Goal: Register for event/course

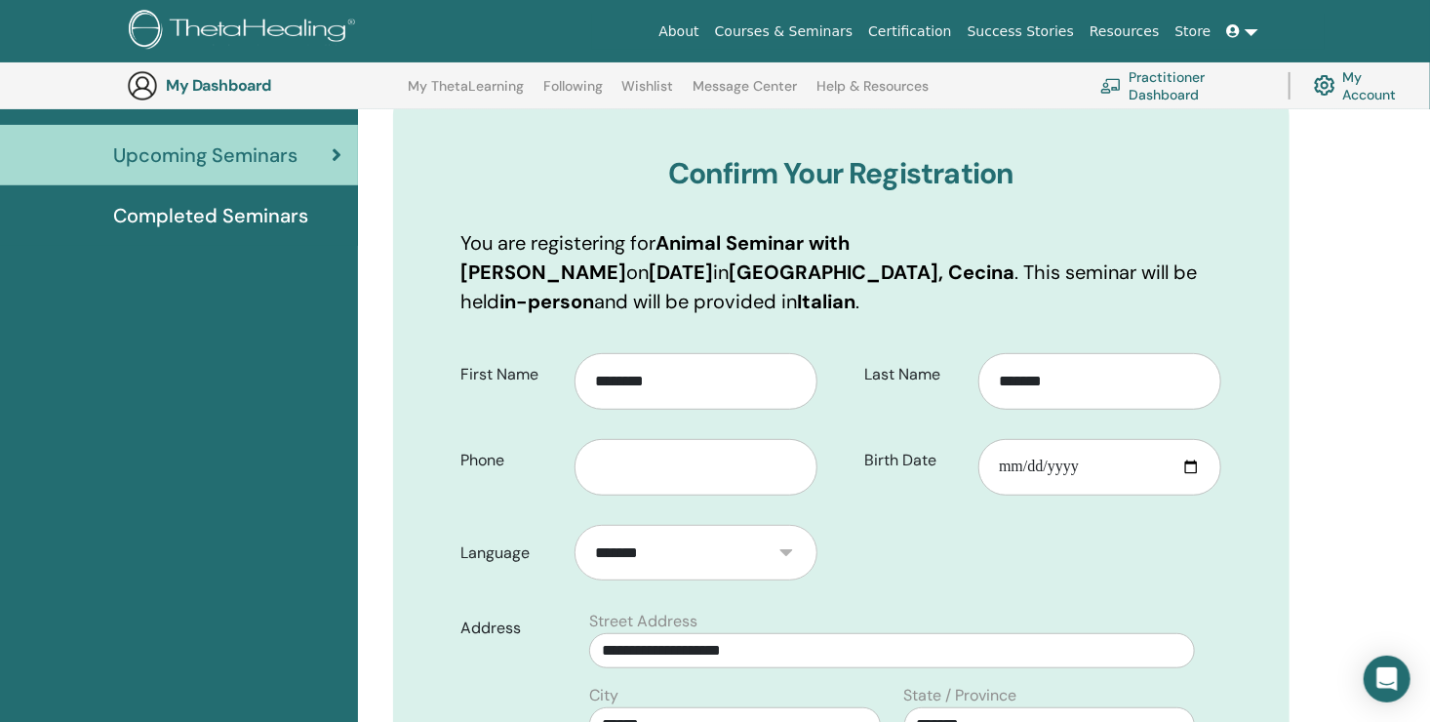
scroll to position [222, 0]
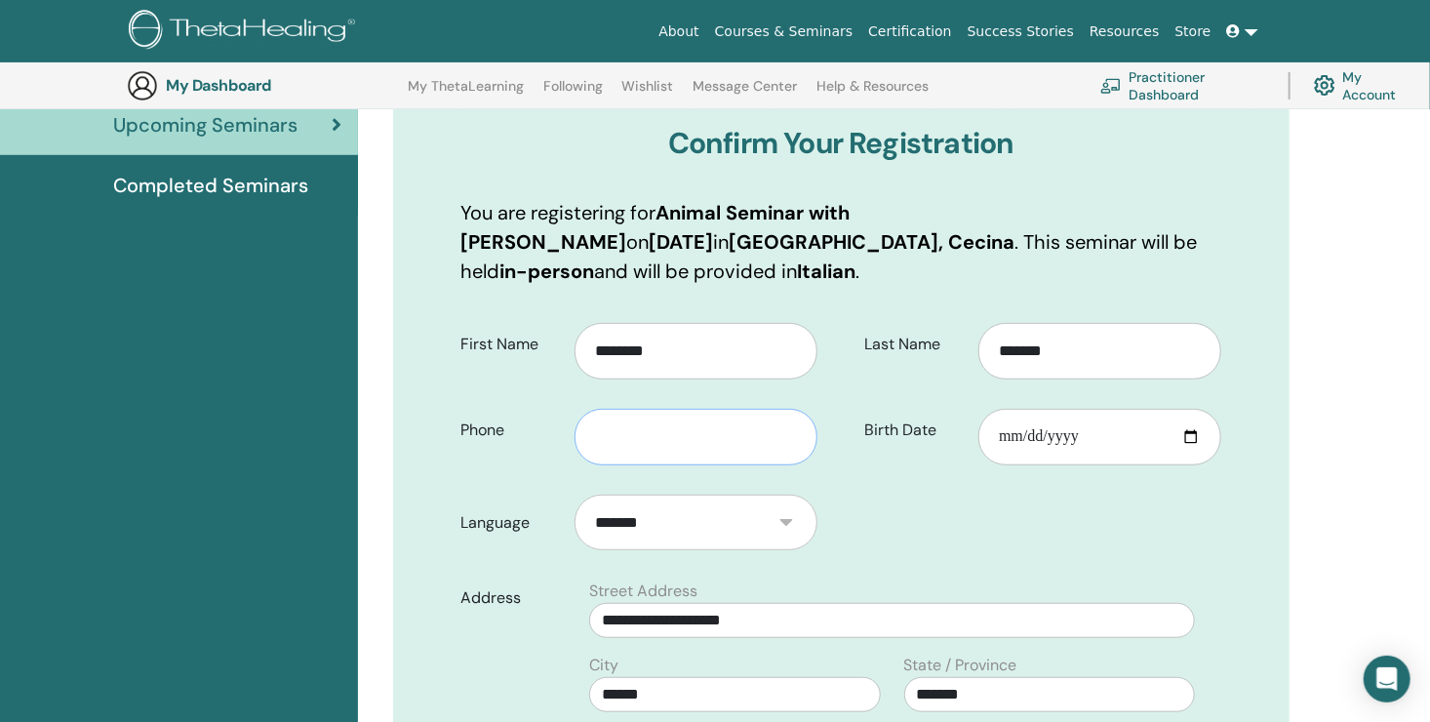
click at [655, 409] on input "text" at bounding box center [695, 437] width 243 height 57
type input "**********"
click at [1082, 410] on input "Birth Date" at bounding box center [1099, 437] width 243 height 57
click at [1020, 410] on input "Birth Date" at bounding box center [1099, 437] width 243 height 57
click at [1005, 409] on input "Birth Date" at bounding box center [1099, 437] width 243 height 57
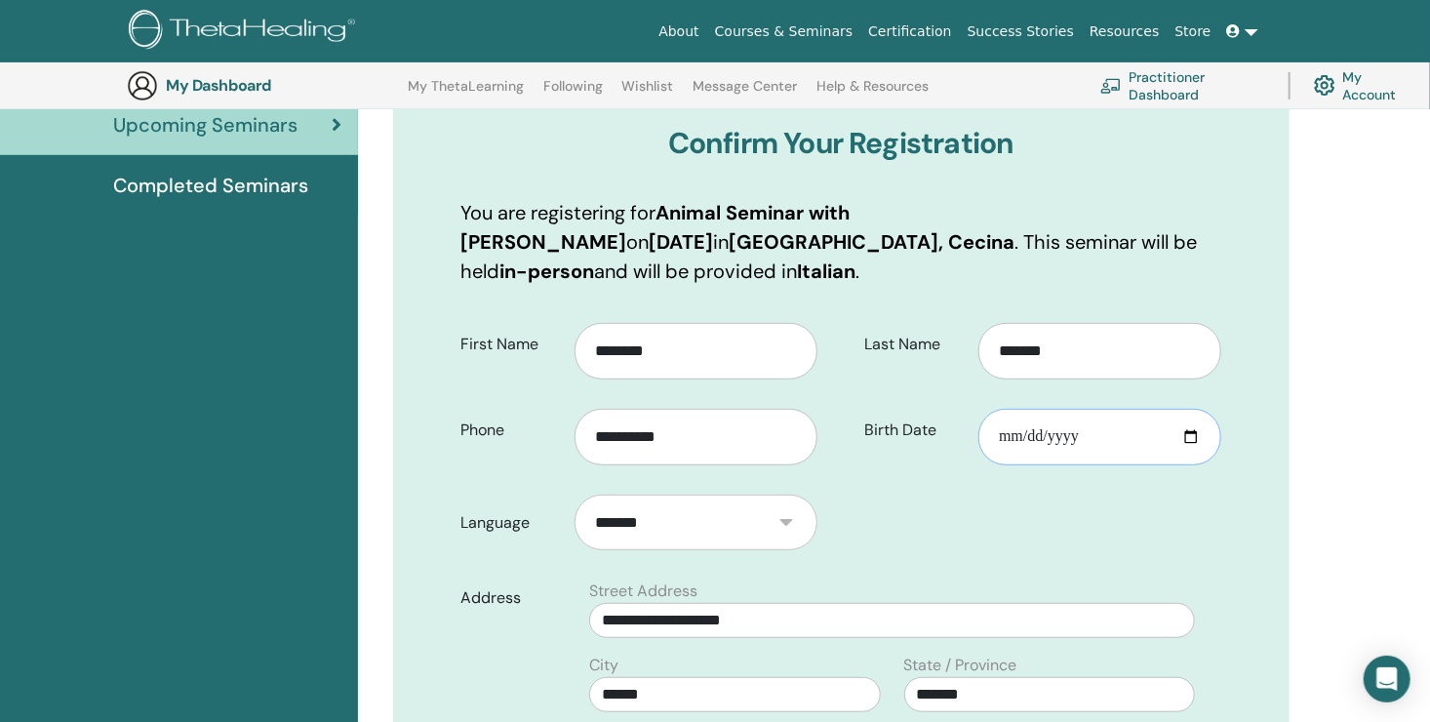
type input "**********"
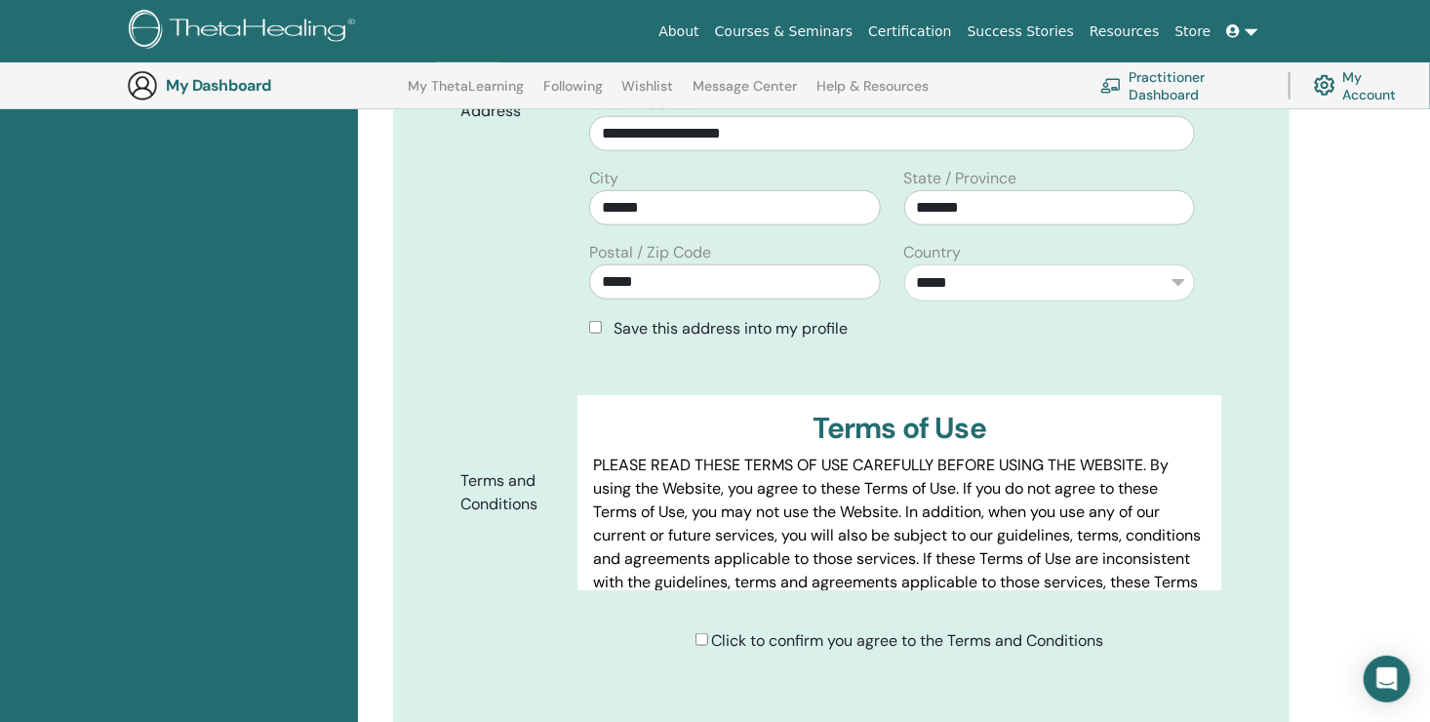
scroll to position [718, 0]
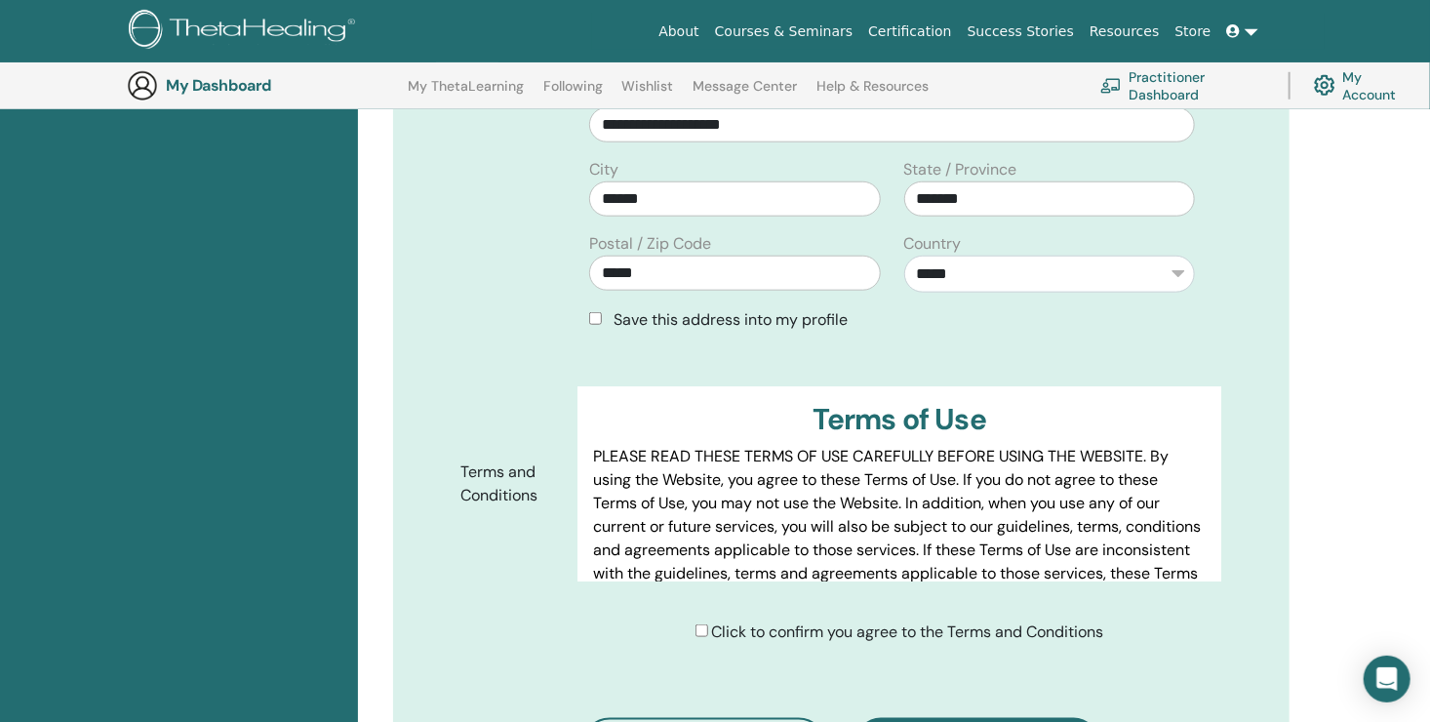
click at [698, 620] on div "Click to confirm you agree to the Terms and Conditions" at bounding box center [899, 631] width 409 height 23
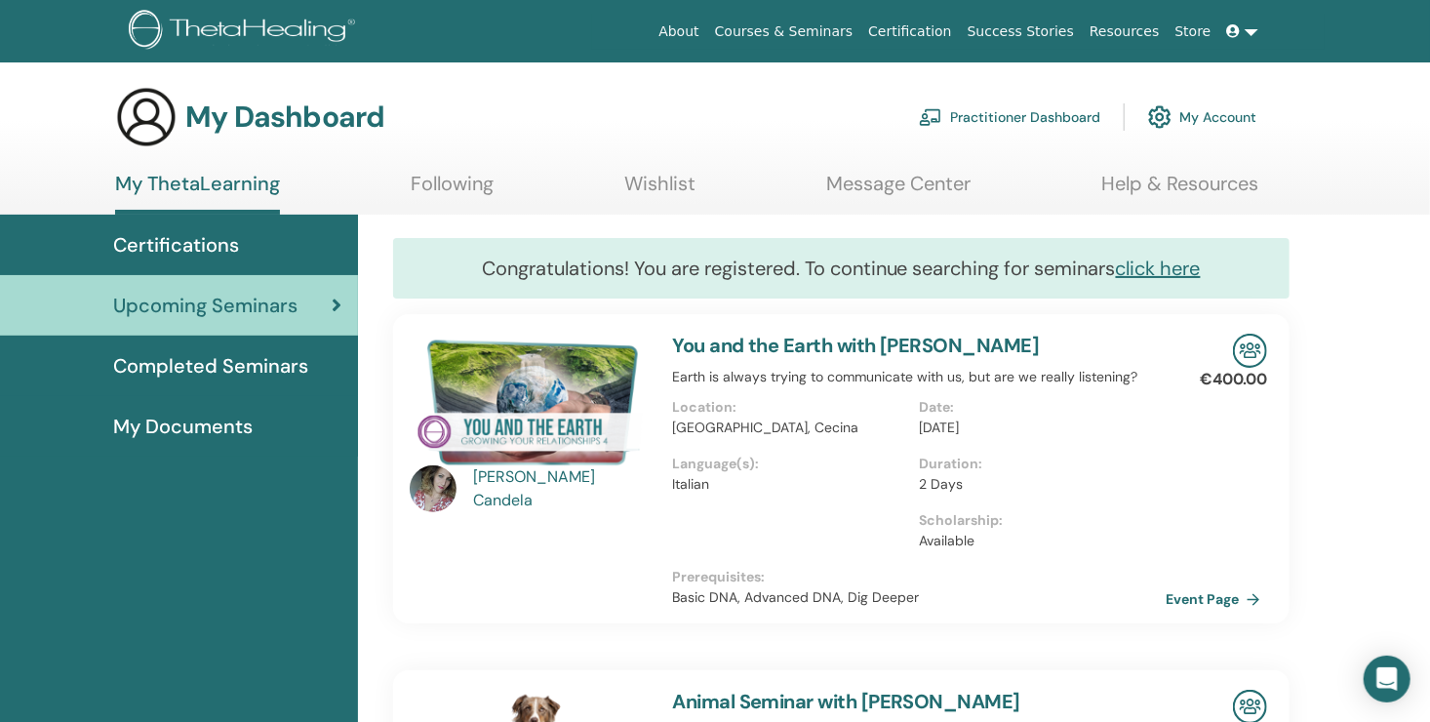
click at [227, 247] on span "Certifications" at bounding box center [176, 244] width 126 height 29
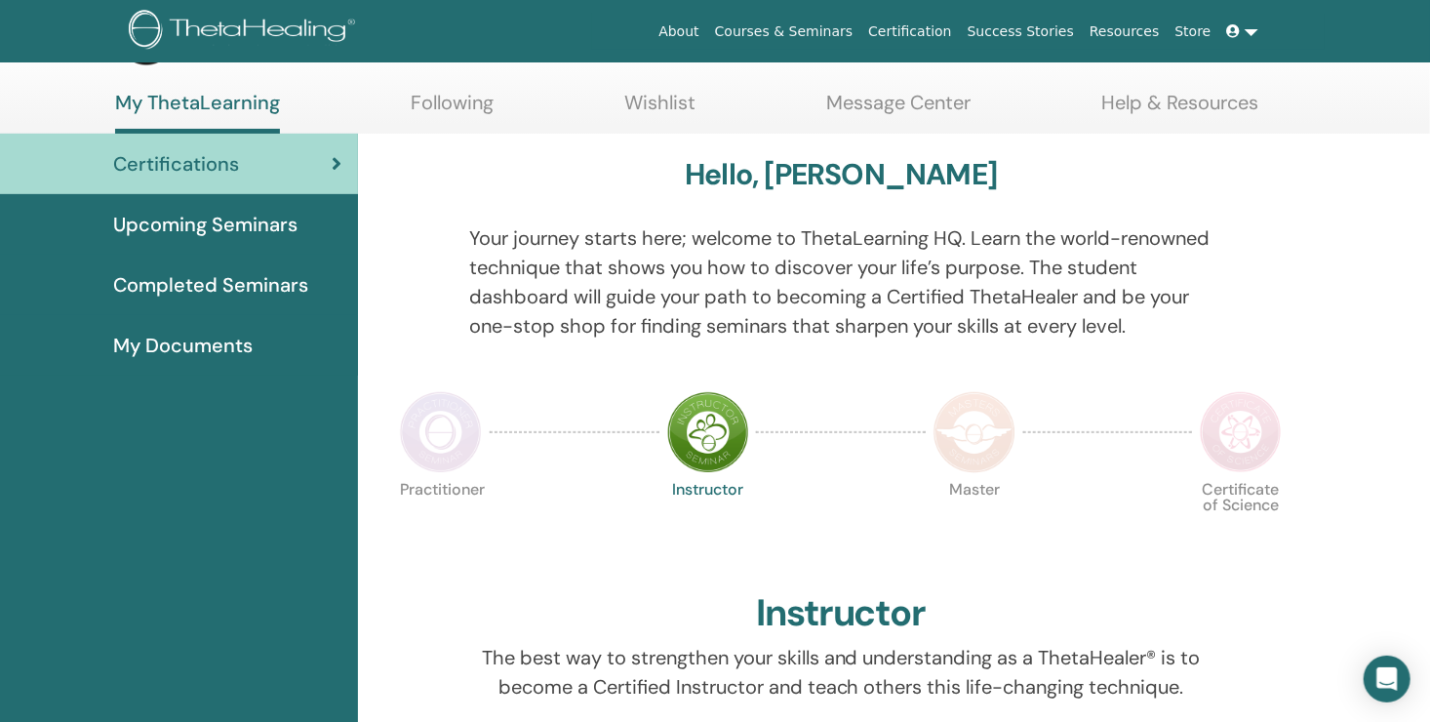
scroll to position [67, 0]
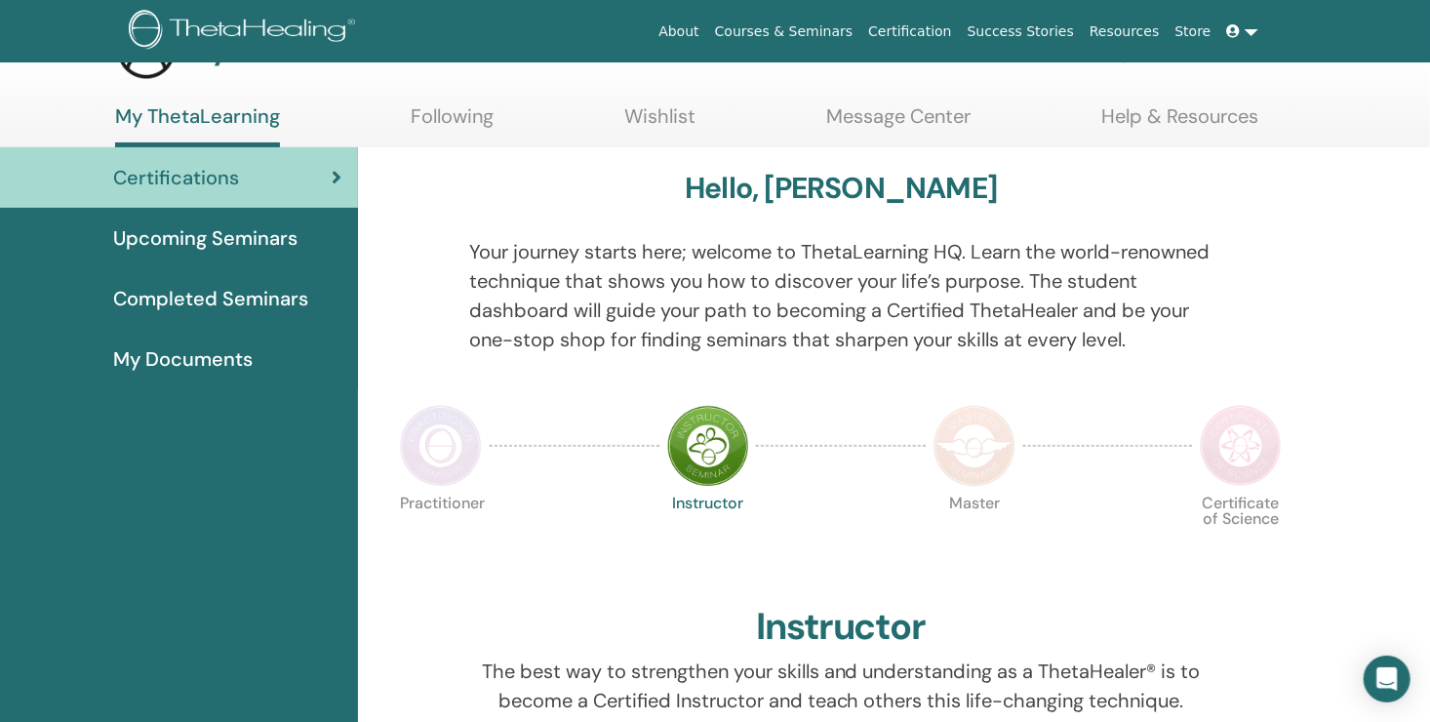
click at [463, 421] on img at bounding box center [441, 446] width 82 height 82
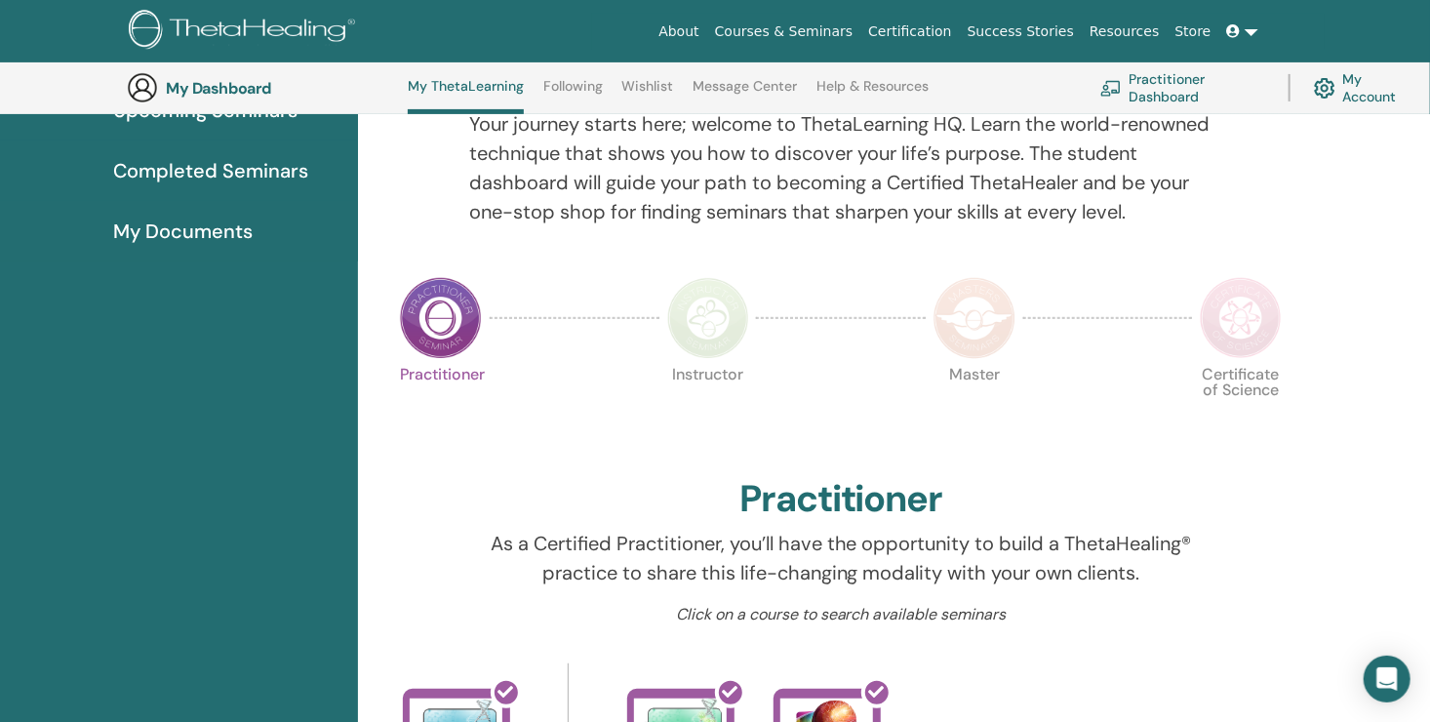
scroll to position [202, 0]
